Goal: Information Seeking & Learning: Learn about a topic

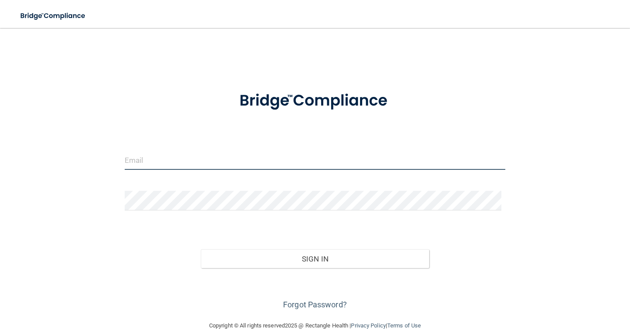
click at [198, 158] on input "email" at bounding box center [315, 160] width 380 height 20
type input "[PERSON_NAME][EMAIL_ADDRESS][DOMAIN_NAME]"
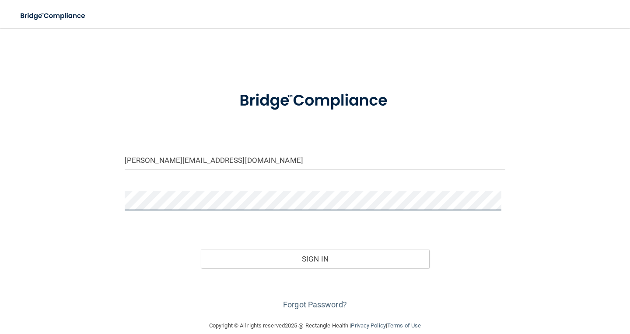
click at [201, 250] on button "Sign In" at bounding box center [315, 259] width 228 height 19
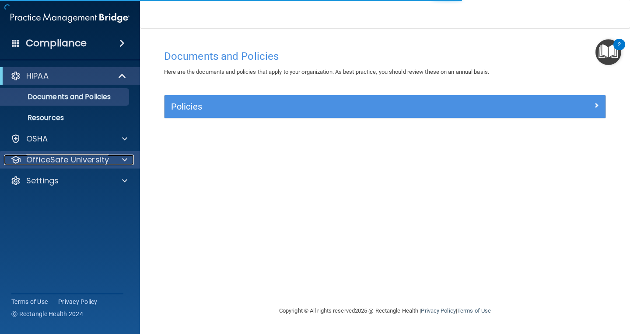
click at [129, 164] on div at bounding box center [123, 160] width 22 height 10
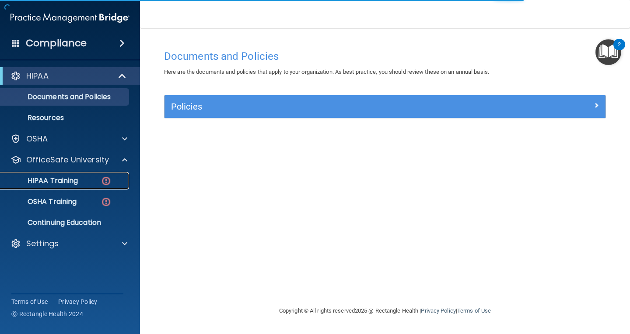
click at [101, 184] on img at bounding box center [106, 181] width 11 height 11
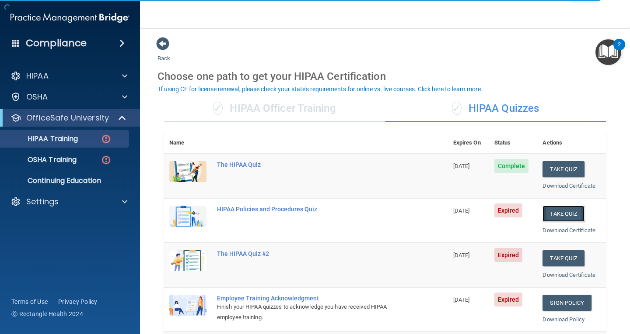
click at [555, 213] on button "Take Quiz" at bounding box center [563, 214] width 42 height 16
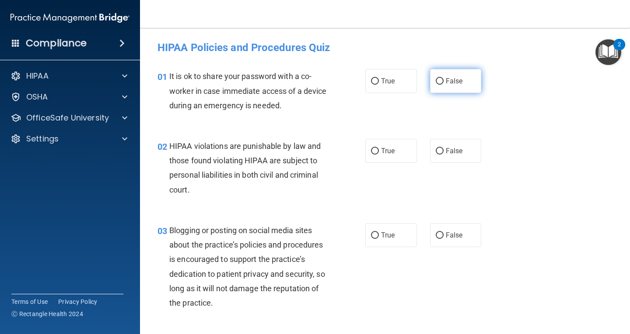
click at [436, 83] on input "False" at bounding box center [439, 81] width 8 height 7
radio input "true"
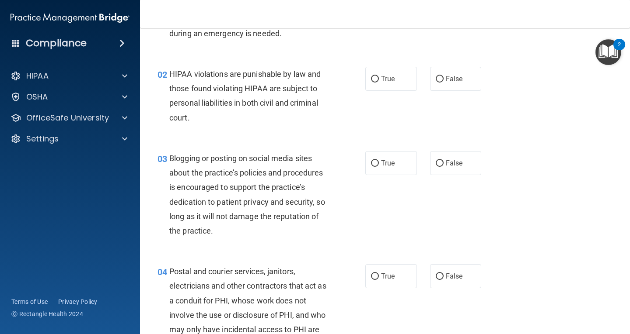
scroll to position [87, 0]
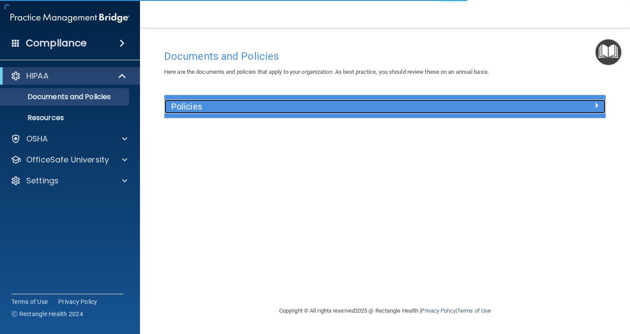
click at [216, 108] on h5 "Policies" at bounding box center [329, 107] width 317 height 10
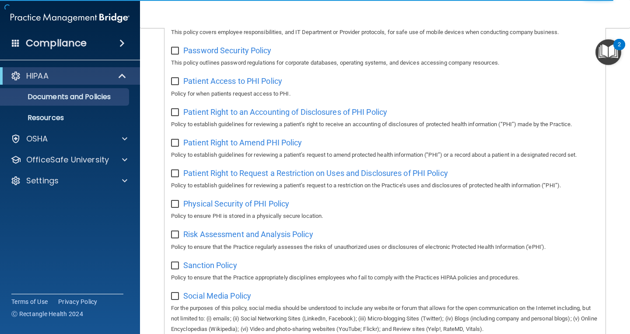
scroll to position [437, 0]
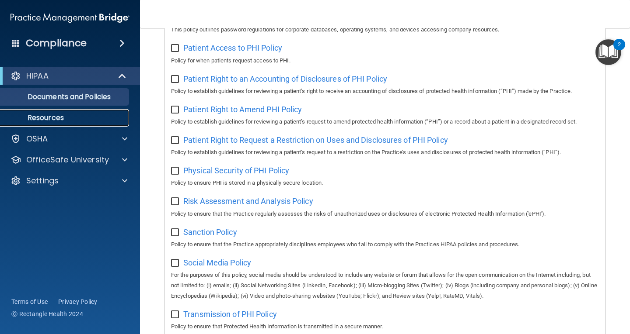
click at [70, 113] on link "Resources" at bounding box center [60, 117] width 138 height 17
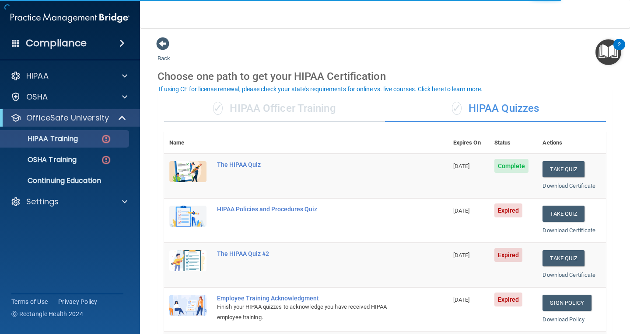
click at [254, 206] on div "HIPAA Policies and Procedures Quiz" at bounding box center [310, 209] width 187 height 7
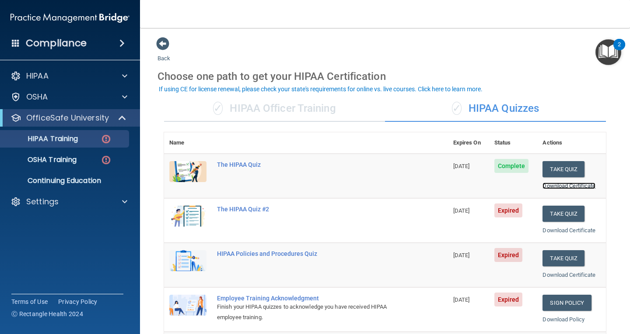
click at [584, 185] on link "Download Certificate" at bounding box center [568, 186] width 53 height 7
click at [256, 209] on div "The HIPAA Quiz #2" at bounding box center [310, 209] width 187 height 7
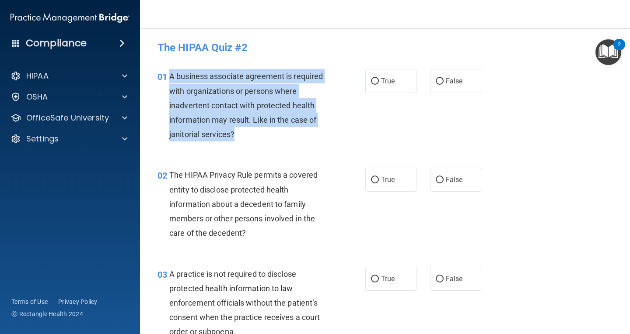
drag, startPoint x: 242, startPoint y: 129, endPoint x: 174, endPoint y: 78, distance: 85.0
click at [168, 72] on div "01 A business associate agreement is required with organizations or persons whe…" at bounding box center [261, 107] width 234 height 77
copy div "A business associate agreement is required with organizations or persons where …"
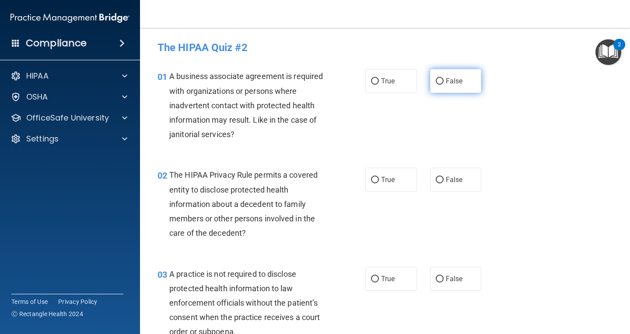
click at [446, 82] on span "False" at bounding box center [454, 81] width 17 height 8
click at [443, 82] on input "False" at bounding box center [439, 81] width 8 height 7
radio input "true"
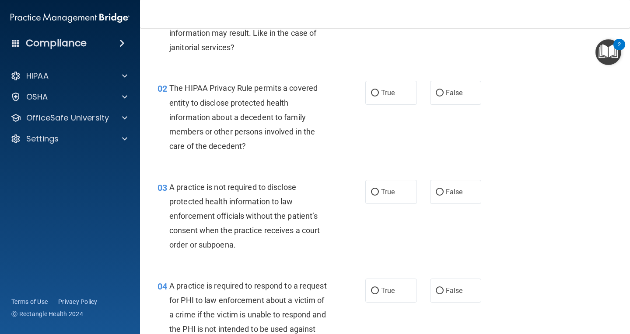
scroll to position [87, 0]
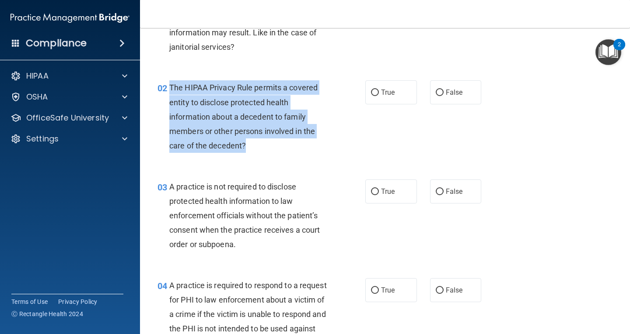
drag, startPoint x: 252, startPoint y: 146, endPoint x: 170, endPoint y: 88, distance: 101.3
click at [170, 88] on div "The HIPAA Privacy Rule permits a covered entity to disclose protected health in…" at bounding box center [252, 116] width 166 height 73
copy span "The HIPAA Privacy Rule permits a covered entity to disclose protected health in…"
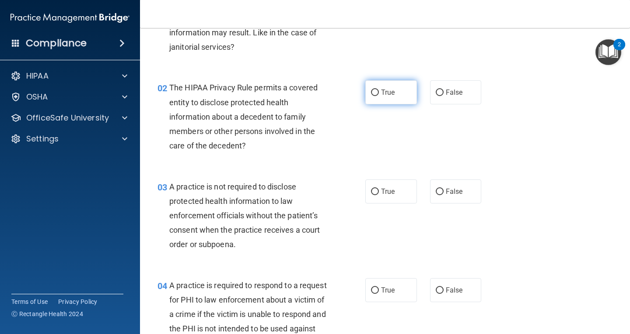
click at [381, 91] on span "True" at bounding box center [388, 92] width 14 height 8
click at [379, 91] on input "True" at bounding box center [375, 93] width 8 height 7
radio input "true"
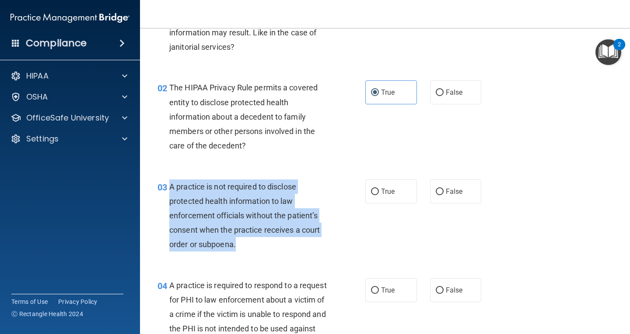
drag, startPoint x: 223, startPoint y: 247, endPoint x: 169, endPoint y: 190, distance: 78.9
click at [169, 190] on div "A practice is not required to disclose protected health information to law enfo…" at bounding box center [252, 216] width 166 height 73
copy span "A practice is not required to disclose protected health information to law enfo…"
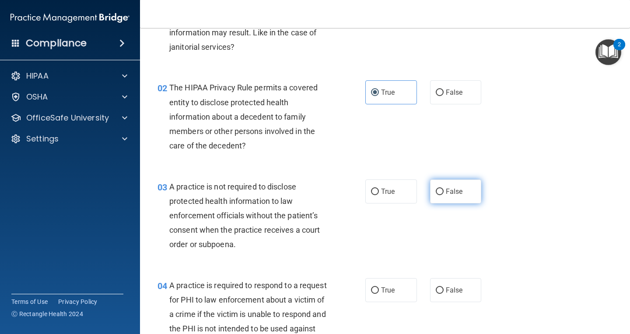
click at [450, 188] on span "False" at bounding box center [454, 192] width 17 height 8
click at [443, 189] on input "False" at bounding box center [439, 192] width 8 height 7
radio input "true"
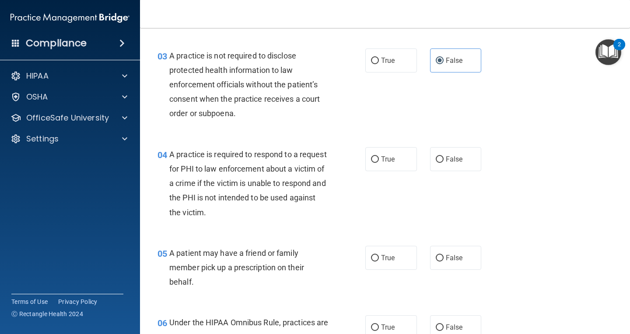
scroll to position [262, 0]
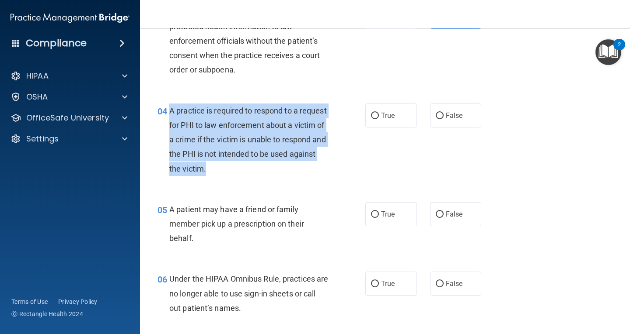
drag, startPoint x: 247, startPoint y: 165, endPoint x: 167, endPoint y: 108, distance: 98.3
click at [167, 108] on div "04 A practice is required to respond to a request for PHI to law enforcement ab…" at bounding box center [261, 142] width 234 height 77
copy div "A practice is required to respond to a request for PHI to law enforcement about…"
click at [296, 174] on div "A practice is required to respond to a request for PHI to law enforcement about…" at bounding box center [252, 140] width 166 height 73
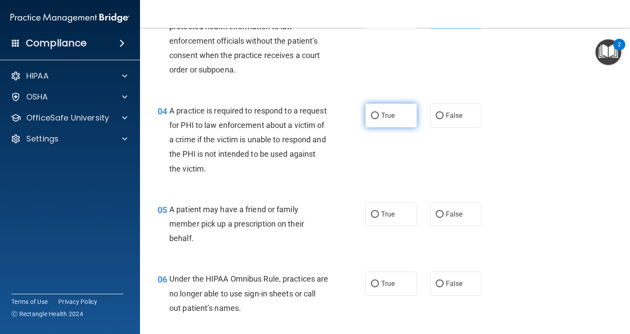
click at [383, 121] on label "True" at bounding box center [391, 116] width 52 height 24
click at [379, 119] on input "True" at bounding box center [375, 116] width 8 height 7
radio input "true"
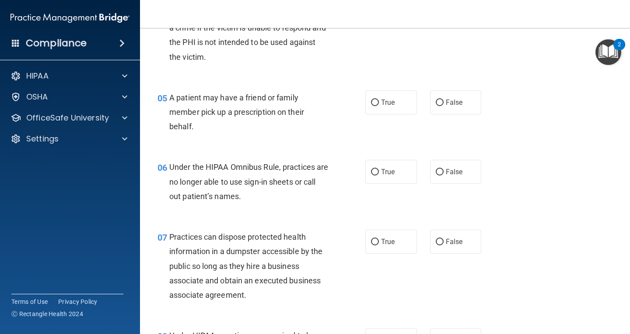
scroll to position [394, 0]
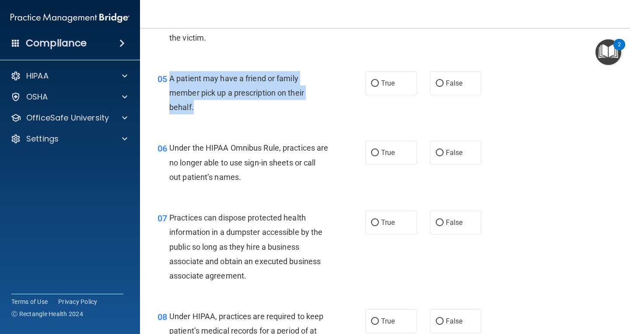
drag, startPoint x: 209, startPoint y: 103, endPoint x: 166, endPoint y: 73, distance: 52.3
click at [166, 73] on div "05 A patient may have a friend or family member pick up a prescription on their…" at bounding box center [261, 95] width 234 height 48
copy div "A patient may have a friend or family member pick up a prescription on their be…"
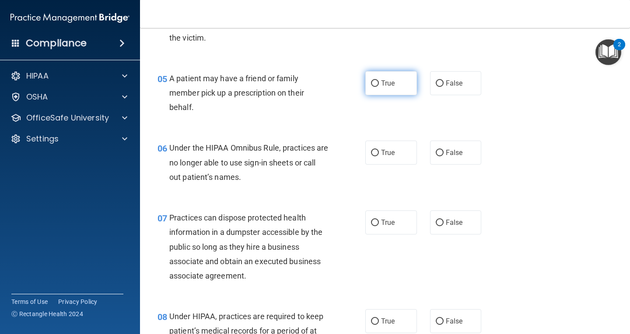
click at [381, 84] on span "True" at bounding box center [388, 83] width 14 height 8
click at [379, 84] on input "True" at bounding box center [375, 83] width 8 height 7
radio input "true"
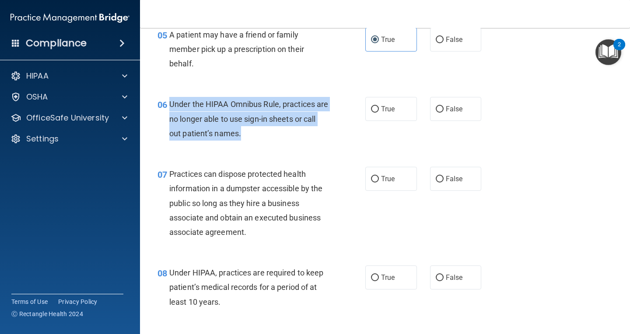
drag, startPoint x: 260, startPoint y: 131, endPoint x: 168, endPoint y: 107, distance: 94.9
click at [168, 107] on div "06 Under the HIPAA Omnibus Rule, practices are no longer able to use sign-in sh…" at bounding box center [261, 121] width 234 height 48
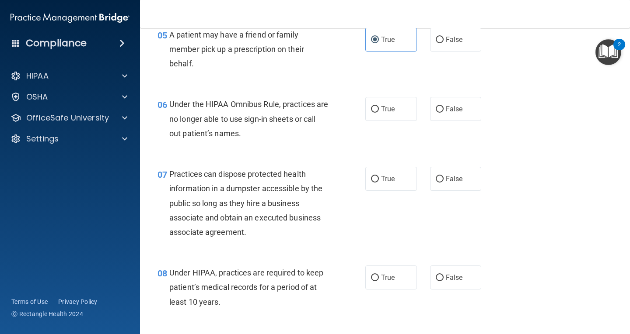
drag, startPoint x: 323, startPoint y: 152, endPoint x: 429, endPoint y: 114, distance: 112.7
click at [324, 150] on div "06 Under the HIPAA Omnibus Rule, practices are no longer able to use sign-in sh…" at bounding box center [385, 121] width 468 height 70
click at [457, 110] on span "False" at bounding box center [454, 109] width 17 height 8
click at [443, 110] on input "False" at bounding box center [439, 109] width 8 height 7
radio input "true"
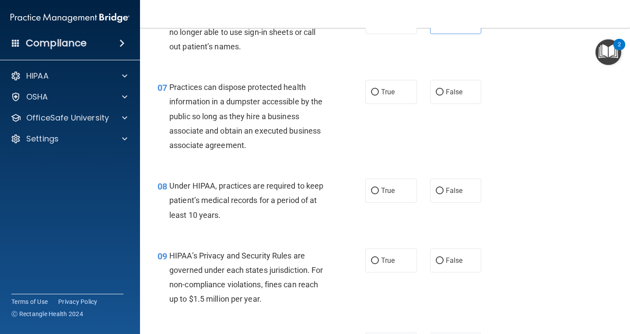
scroll to position [525, 0]
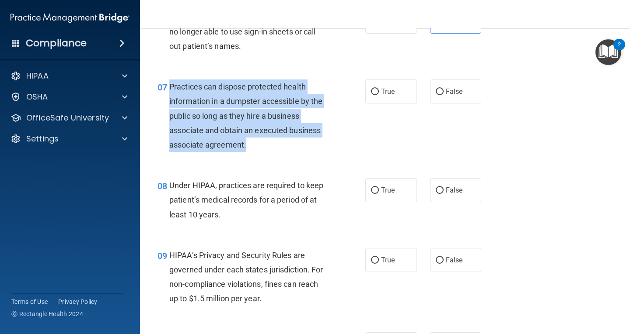
drag, startPoint x: 250, startPoint y: 144, endPoint x: 170, endPoint y: 87, distance: 98.7
click at [170, 87] on div "Practices can dispose protected health information in a dumpster accessible by …" at bounding box center [252, 116] width 166 height 73
copy span "Practices can dispose protected health information in a dumpster accessible by …"
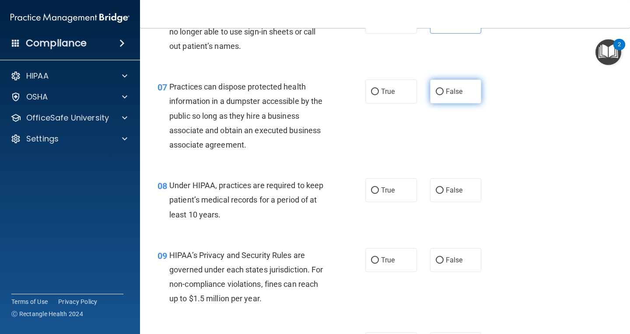
click at [446, 88] on span "False" at bounding box center [454, 91] width 17 height 8
click at [443, 89] on input "False" at bounding box center [439, 92] width 8 height 7
radio input "true"
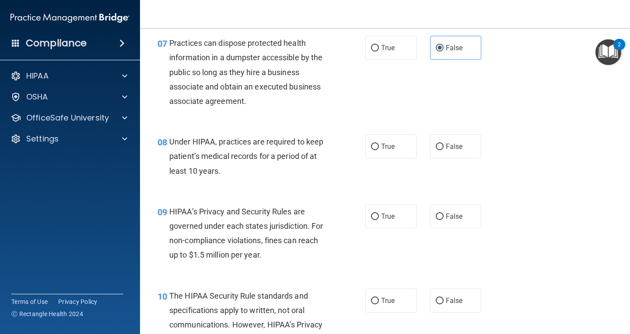
scroll to position [612, 0]
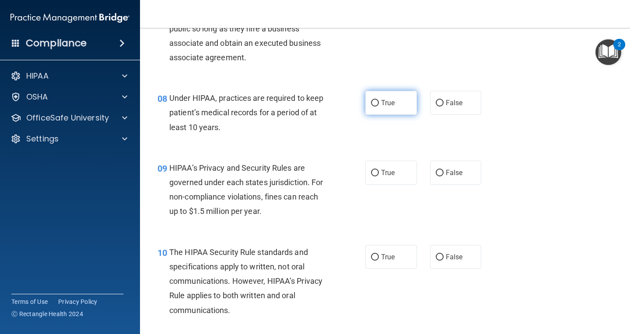
click at [381, 105] on span "True" at bounding box center [388, 103] width 14 height 8
click at [378, 105] on input "True" at bounding box center [375, 103] width 8 height 7
radio input "true"
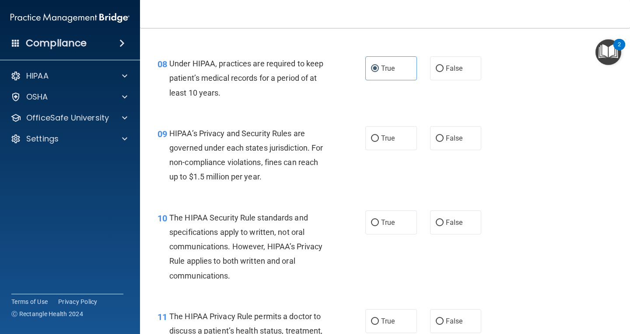
scroll to position [700, 0]
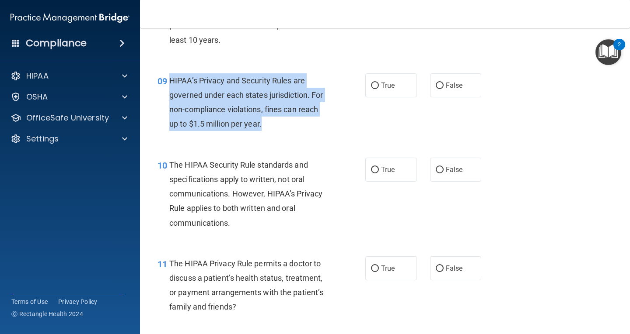
drag, startPoint x: 274, startPoint y: 123, endPoint x: 170, endPoint y: 82, distance: 111.7
click at [170, 82] on div "HIPAA’s Privacy and Security Rules are governed under each states jurisdiction.…" at bounding box center [252, 102] width 166 height 58
click at [281, 131] on div "HIPAA’s Privacy and Security Rules are governed under each states jurisdiction.…" at bounding box center [252, 102] width 166 height 58
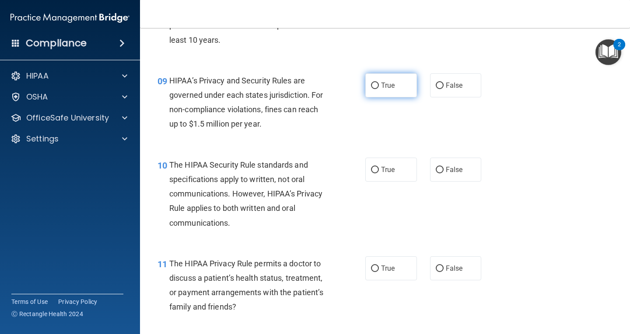
click at [373, 89] on input "True" at bounding box center [375, 86] width 8 height 7
radio input "true"
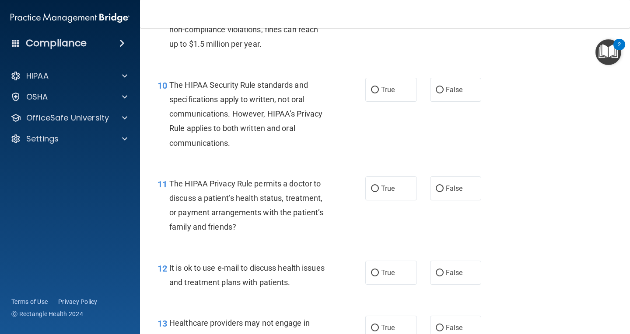
scroll to position [787, 0]
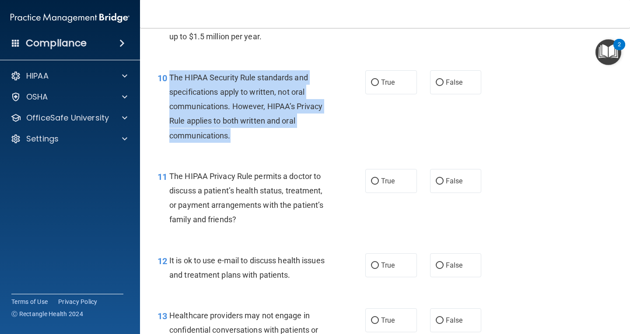
drag, startPoint x: 249, startPoint y: 137, endPoint x: 170, endPoint y: 76, distance: 100.1
click at [170, 76] on div "The HIPAA Security Rule standards and specifications apply to written, not oral…" at bounding box center [252, 106] width 166 height 73
copy span "The HIPAA Security Rule standards and specifications apply to written, not oral…"
click at [435, 84] on input "False" at bounding box center [439, 83] width 8 height 7
radio input "true"
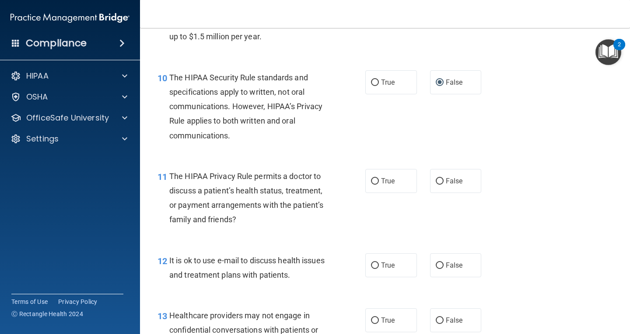
click at [276, 151] on div "10 The HIPAA Security Rule standards and specifications apply to written, not o…" at bounding box center [385, 108] width 468 height 99
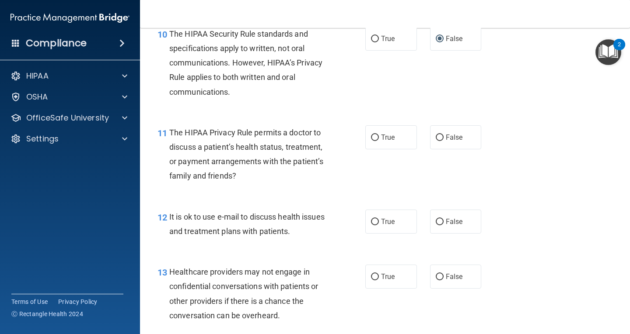
scroll to position [918, 0]
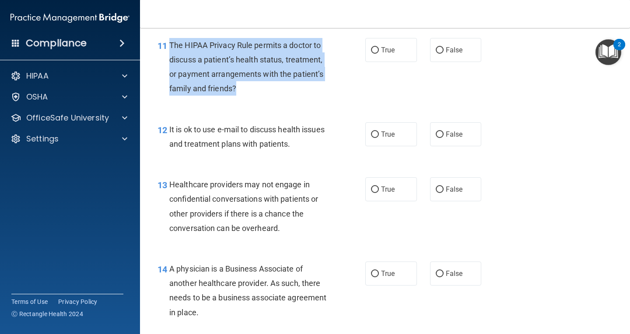
drag, startPoint x: 242, startPoint y: 87, endPoint x: 169, endPoint y: 45, distance: 84.0
click at [169, 45] on div "The HIPAA Privacy Rule permits a doctor to discuss a patient’s health status, t…" at bounding box center [252, 67] width 166 height 58
copy span "The HIPAA Privacy Rule permits a doctor to discuss a patient’s health status, t…"
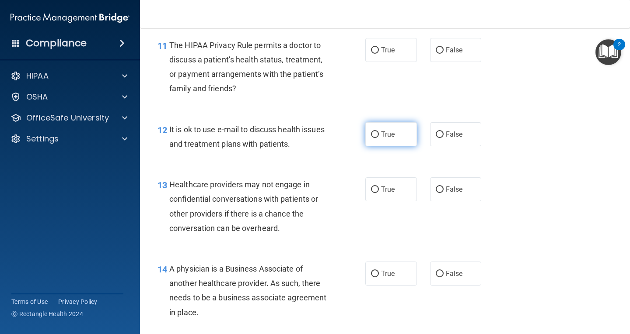
click at [381, 136] on span "True" at bounding box center [388, 134] width 14 height 8
click at [379, 136] on input "True" at bounding box center [375, 135] width 8 height 7
radio input "true"
click at [394, 38] on label "True" at bounding box center [391, 50] width 52 height 24
click at [379, 47] on input "True" at bounding box center [375, 50] width 8 height 7
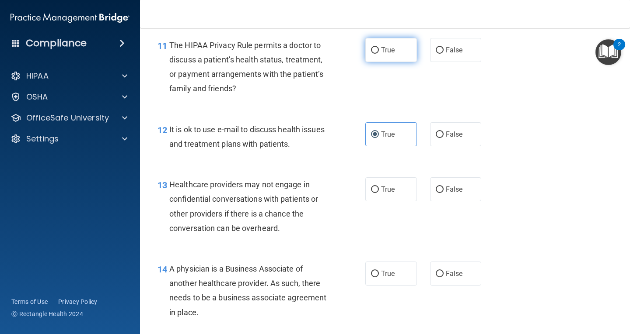
radio input "true"
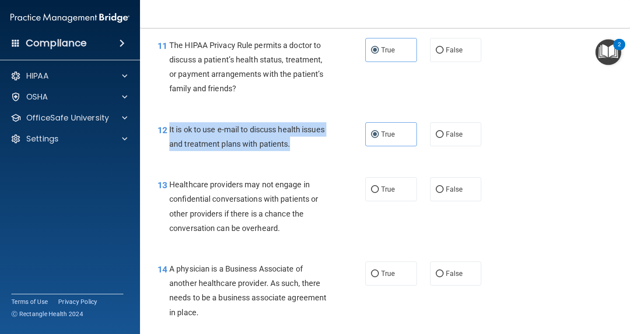
drag, startPoint x: 322, startPoint y: 146, endPoint x: 167, endPoint y: 132, distance: 156.2
click at [167, 132] on div "12 It is ok to use e-mail to discuss health issues and treatment plans with pat…" at bounding box center [261, 138] width 234 height 33
copy div "It is ok to use e-mail to discuss health issues and treatment plans with patien…"
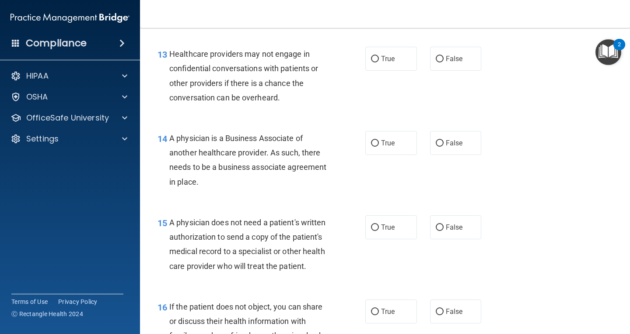
scroll to position [1049, 0]
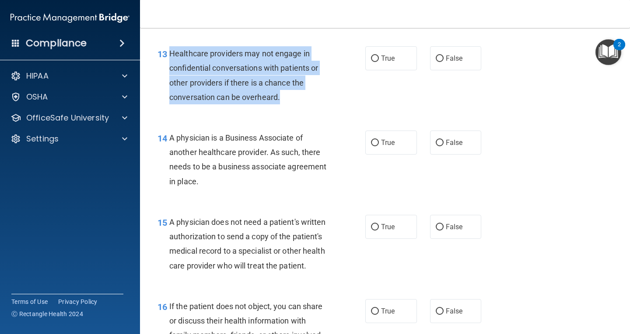
drag, startPoint x: 302, startPoint y: 92, endPoint x: 171, endPoint y: 60, distance: 134.6
click at [171, 60] on div "Healthcare providers may not engage in confidential conversations with patients…" at bounding box center [252, 75] width 166 height 58
copy span "Healthcare providers may not engage in confidential conversations with patients…"
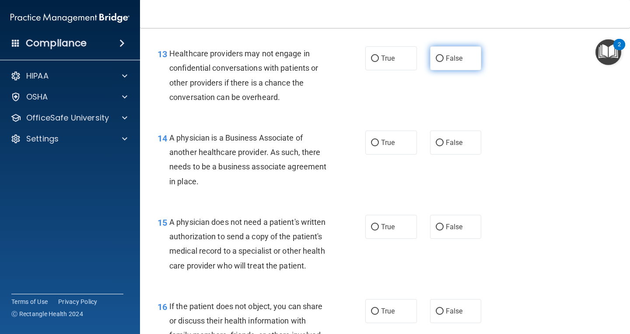
click at [442, 63] on label "False" at bounding box center [456, 58] width 52 height 24
click at [442, 62] on input "False" at bounding box center [439, 59] width 8 height 7
radio input "true"
drag, startPoint x: 250, startPoint y: 179, endPoint x: 167, endPoint y: 140, distance: 91.3
click at [167, 140] on div "14 A physician is a Business Associate of another healthcare provider. As such,…" at bounding box center [261, 162] width 234 height 63
